Goal: Task Accomplishment & Management: Complete application form

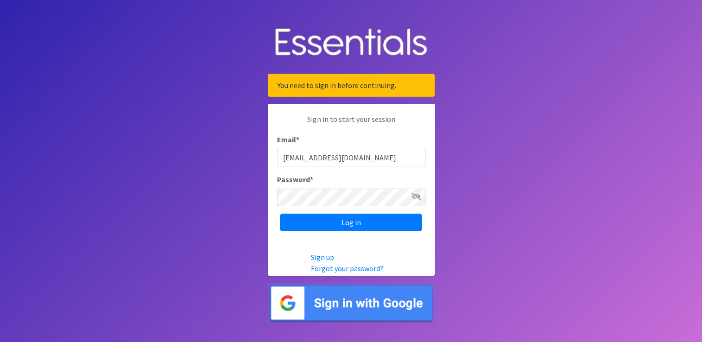
click at [307, 222] on input "Log in" at bounding box center [350, 223] width 141 height 18
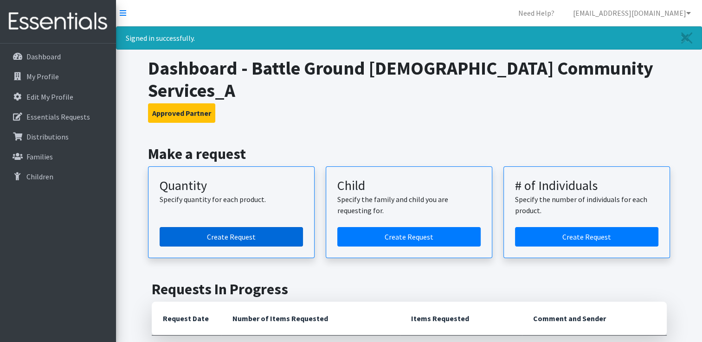
click at [256, 227] on link "Create Request" at bounding box center [231, 236] width 143 height 19
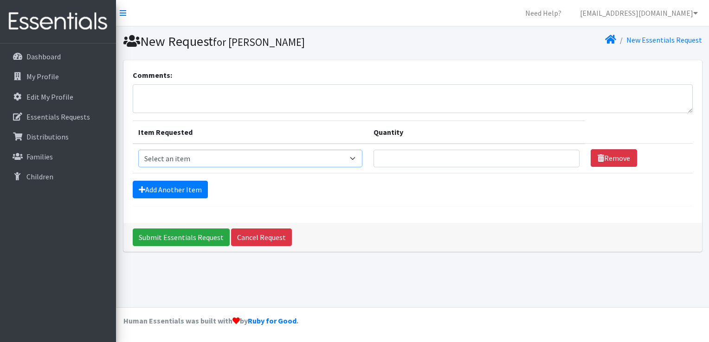
click at [353, 158] on select "Select an item Diaper (Size 2) Diaper (Size 3) Diaper (Size 4) Diaper (Size 5) …" at bounding box center [250, 159] width 224 height 18
select select "2955"
click at [138, 150] on select "Select an item Diaper (Size 2) Diaper (Size 3) Diaper (Size 4) Diaper (Size 5) …" at bounding box center [250, 159] width 224 height 18
click at [436, 159] on input "Quantity" at bounding box center [476, 159] width 206 height 18
type input "500"
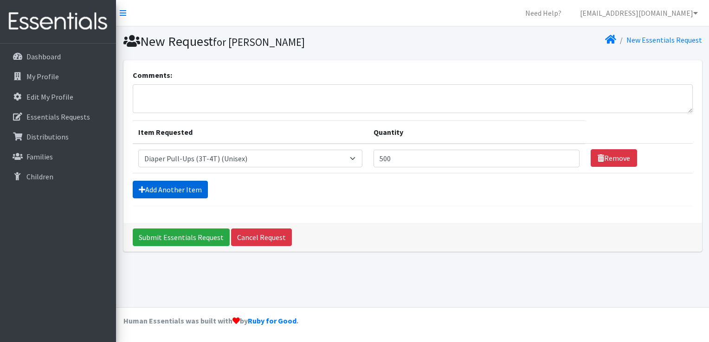
click at [163, 186] on link "Add Another Item" at bounding box center [170, 190] width 75 height 18
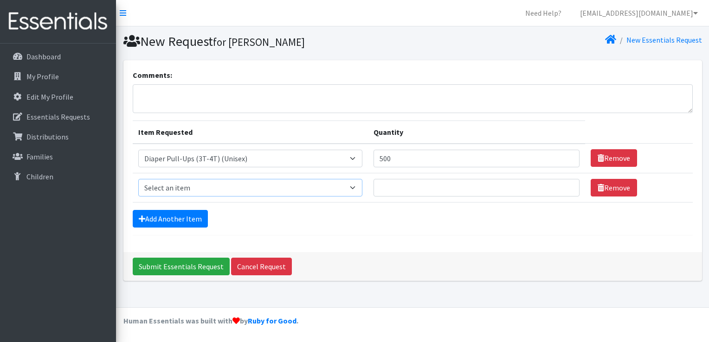
click at [351, 190] on select "Select an item Diaper (Size 2) Diaper (Size 3) Diaper (Size 4) Diaper (Size 5) …" at bounding box center [250, 188] width 224 height 18
select select "2950"
click at [138, 179] on select "Select an item Diaper (Size 2) Diaper (Size 3) Diaper (Size 4) Diaper (Size 5) …" at bounding box center [250, 188] width 224 height 18
click at [410, 186] on input "Quantity" at bounding box center [476, 188] width 206 height 18
type input "500"
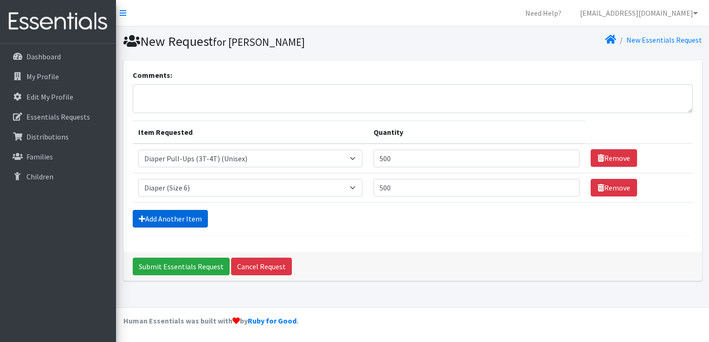
click at [196, 217] on link "Add Another Item" at bounding box center [170, 219] width 75 height 18
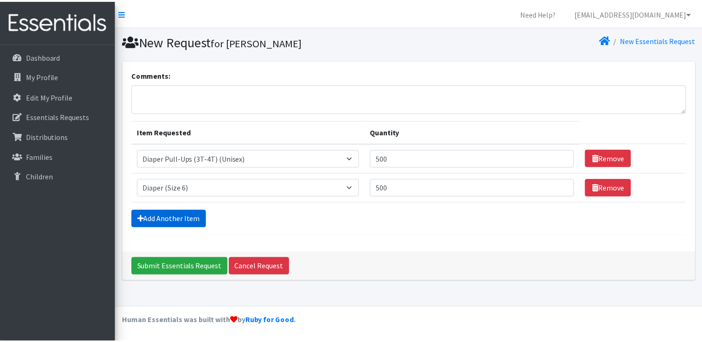
scroll to position [8, 0]
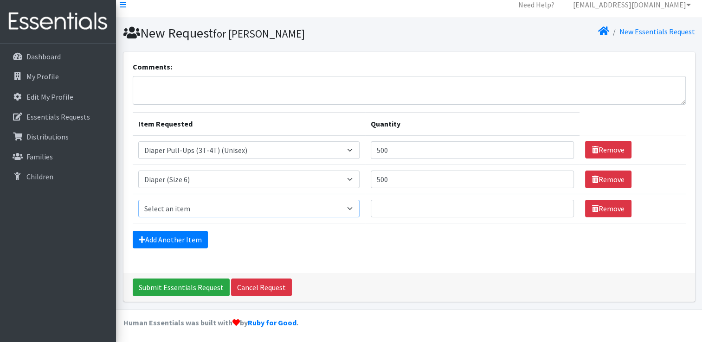
click at [352, 207] on select "Select an item Diaper (Size 2) Diaper (Size 3) Diaper (Size 4) Diaper (Size 5) …" at bounding box center [248, 209] width 221 height 18
select select "2958"
click at [138, 200] on select "Select an item Diaper (Size 2) Diaper (Size 3) Diaper (Size 4) Diaper (Size 5) …" at bounding box center [248, 209] width 221 height 18
click at [414, 198] on td "Quantity" at bounding box center [472, 208] width 214 height 29
click at [420, 204] on input "Quantity" at bounding box center [471, 209] width 203 height 18
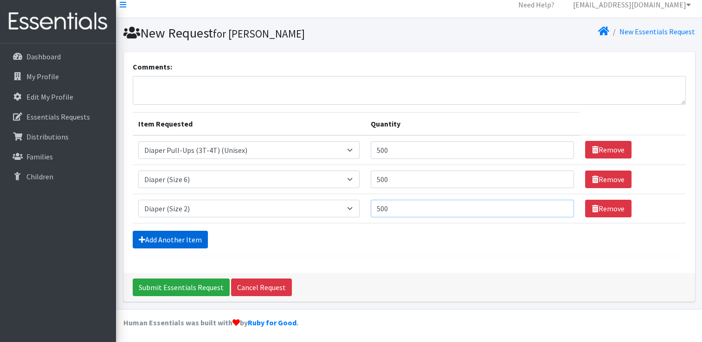
type input "500"
click at [187, 236] on link "Add Another Item" at bounding box center [170, 240] width 75 height 18
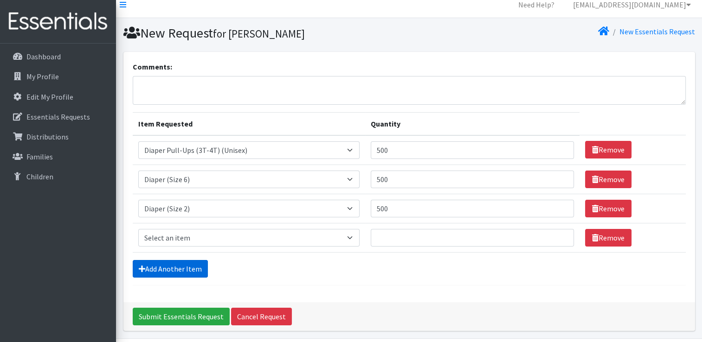
scroll to position [38, 0]
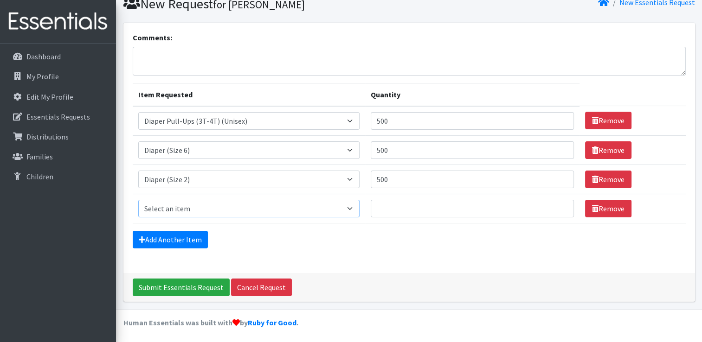
click at [359, 207] on select "Select an item Diaper (Size 2) Diaper (Size 3) Diaper (Size 4) Diaper (Size 5) …" at bounding box center [248, 209] width 221 height 18
select select "2937"
click at [138, 200] on select "Select an item Diaper (Size 2) Diaper (Size 3) Diaper (Size 4) Diaper (Size 5) …" at bounding box center [248, 209] width 221 height 18
click at [403, 203] on input "Quantity" at bounding box center [471, 209] width 203 height 18
click at [405, 205] on input "Quantity" at bounding box center [471, 209] width 203 height 18
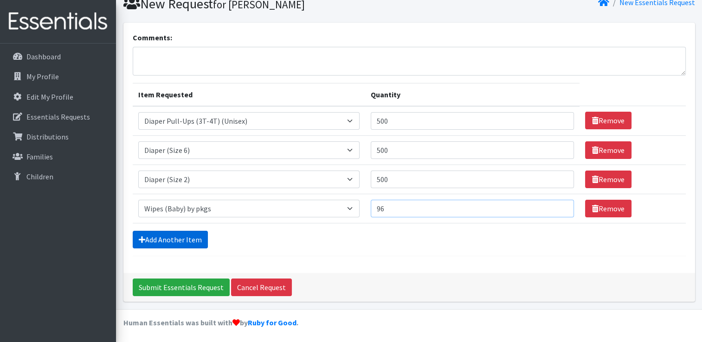
type input "96"
click at [165, 239] on link "Add Another Item" at bounding box center [170, 240] width 75 height 18
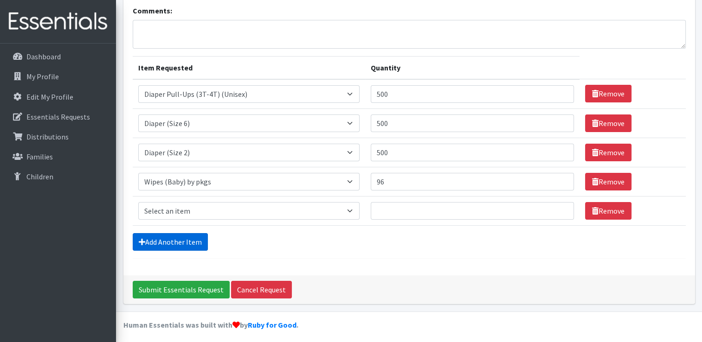
scroll to position [67, 0]
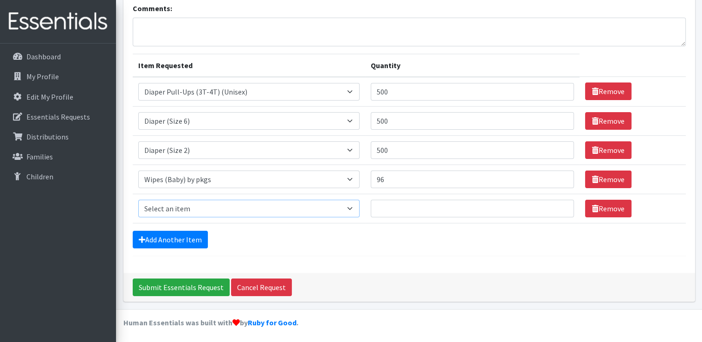
click at [352, 208] on select "Select an item Diaper (Size 2) Diaper (Size 3) Diaper (Size 4) Diaper (Size 5) …" at bounding box center [248, 209] width 221 height 18
select select "14382"
click at [138, 200] on select "Select an item Diaper (Size 2) Diaper (Size 3) Diaper (Size 4) Diaper (Size 5) …" at bounding box center [248, 209] width 221 height 18
click at [408, 208] on input "Quantity" at bounding box center [471, 209] width 203 height 18
click at [392, 211] on input "Quantity" at bounding box center [471, 209] width 203 height 18
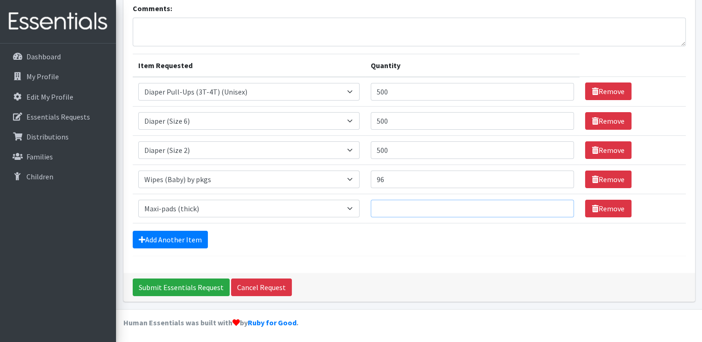
click at [409, 211] on input "Quantity" at bounding box center [471, 209] width 203 height 18
type input "1152"
click at [187, 235] on link "Add Another Item" at bounding box center [170, 240] width 75 height 18
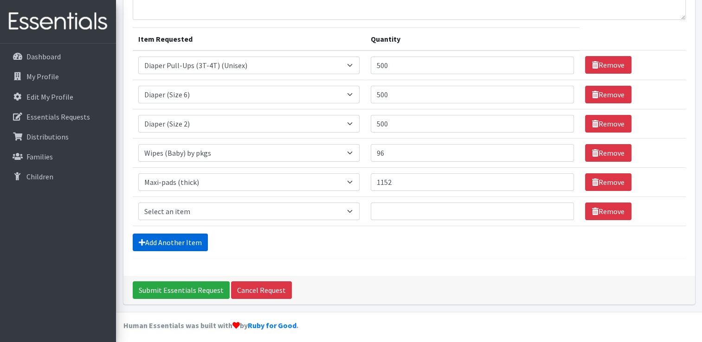
scroll to position [96, 0]
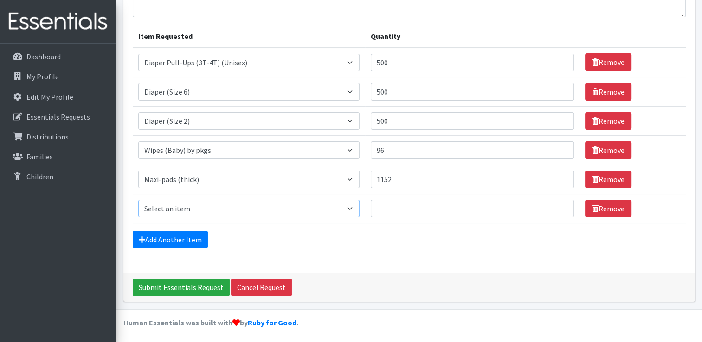
click at [353, 203] on select "Select an item Diaper (Size 2) Diaper (Size 3) Diaper (Size 4) Diaper (Size 5) …" at bounding box center [248, 209] width 221 height 18
select select "14381"
click at [138, 200] on select "Select an item Diaper (Size 2) Diaper (Size 3) Diaper (Size 4) Diaper (Size 5) …" at bounding box center [248, 209] width 221 height 18
click at [391, 204] on input "Quantity" at bounding box center [471, 209] width 203 height 18
click at [382, 204] on input "Quantity" at bounding box center [471, 209] width 203 height 18
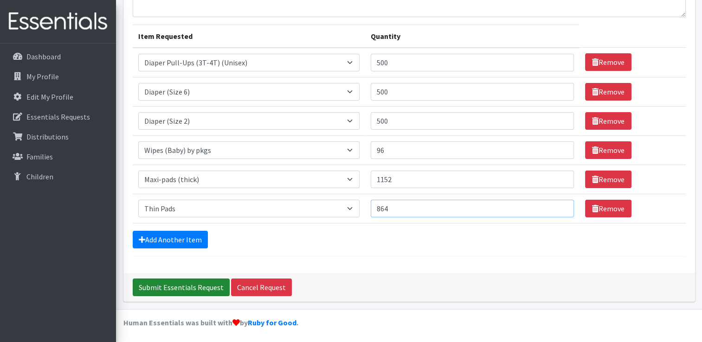
type input "864"
click at [180, 285] on input "Submit Essentials Request" at bounding box center [181, 288] width 97 height 18
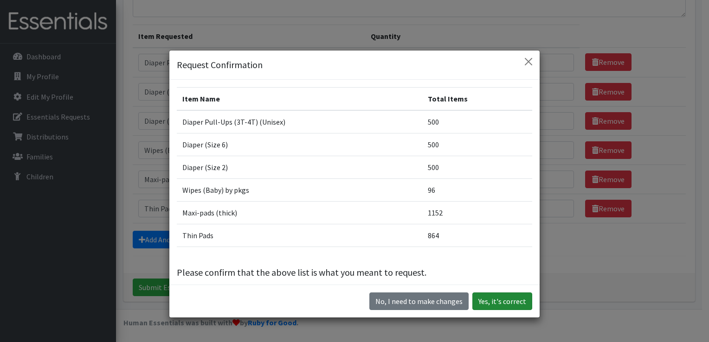
click at [498, 303] on button "Yes, it's correct" at bounding box center [502, 302] width 60 height 18
